Goal: Information Seeking & Learning: Learn about a topic

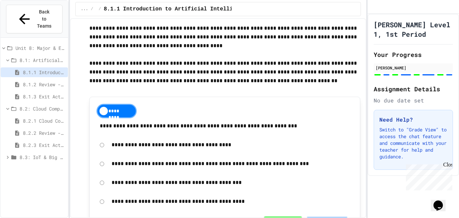
scroll to position [98, 0]
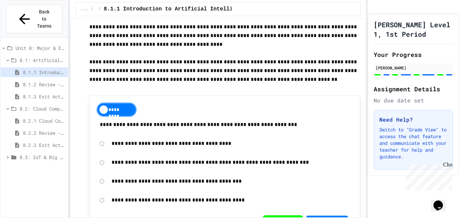
click at [53, 81] on span "8.1.2 Review - Introduction to Artificial Intelligence" at bounding box center [44, 84] width 42 height 7
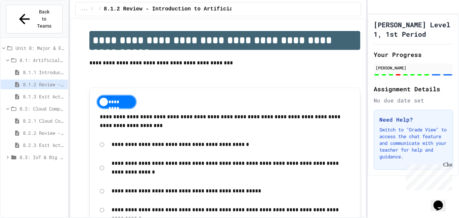
click at [55, 105] on span "8.2: Cloud Computing" at bounding box center [43, 108] width 46 height 7
click at [54, 105] on span "8.2: Cloud Computing" at bounding box center [43, 108] width 46 height 7
click at [56, 117] on span "8.2.1 Cloud Computing: Transforming the Digital World" at bounding box center [44, 120] width 42 height 7
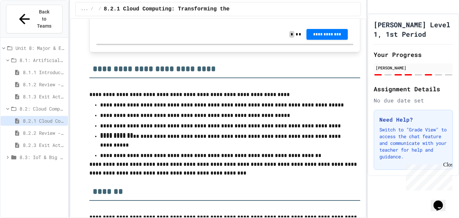
scroll to position [3445, 0]
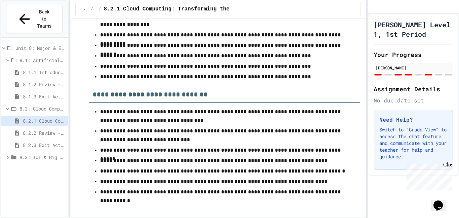
click at [51, 128] on div "8.2.2 Review - Cloud Computing" at bounding box center [34, 134] width 67 height 12
click at [54, 129] on span "8.2.2 Review - Cloud Computing" at bounding box center [44, 132] width 42 height 7
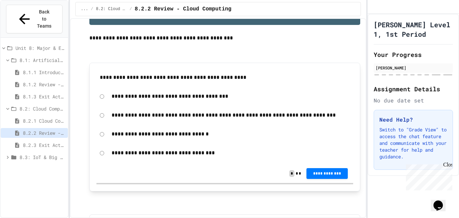
scroll to position [26, 0]
